Goal: Download file/media

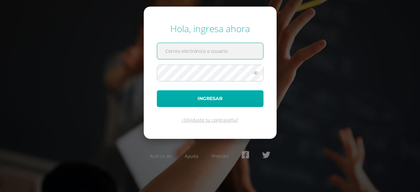
type input "2021190@laestrella.edu.gt"
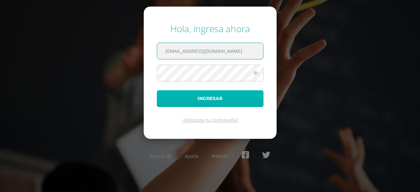
click at [197, 99] on button "Ingresar" at bounding box center [210, 98] width 107 height 17
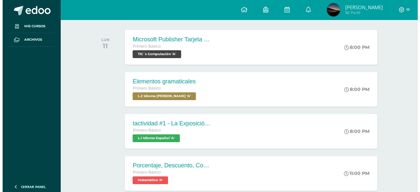
scroll to position [106, 0]
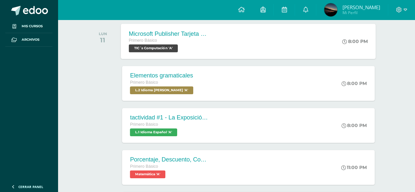
click at [287, 50] on div "Microsoft Publisher Tarjeta de invitación Primero Básico TIC´s Computación 'A' …" at bounding box center [248, 41] width 255 height 35
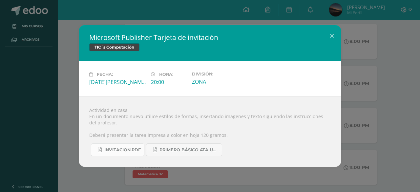
click at [128, 152] on span "INVITACION.pdf" at bounding box center [122, 149] width 36 height 5
click at [181, 154] on link "PRIMERO BÁSICO 4TA UNIDAD..pdf" at bounding box center [184, 149] width 76 height 13
